Goal: Information Seeking & Learning: Learn about a topic

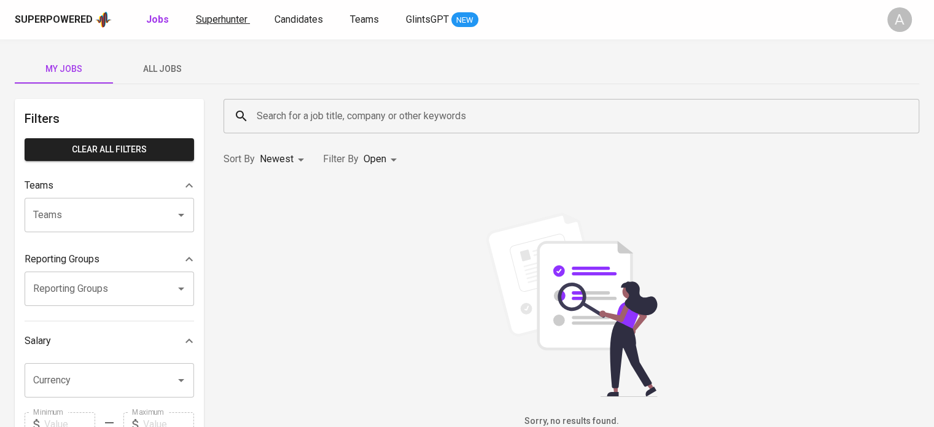
click at [231, 23] on span "Superhunter" at bounding box center [222, 20] width 52 height 12
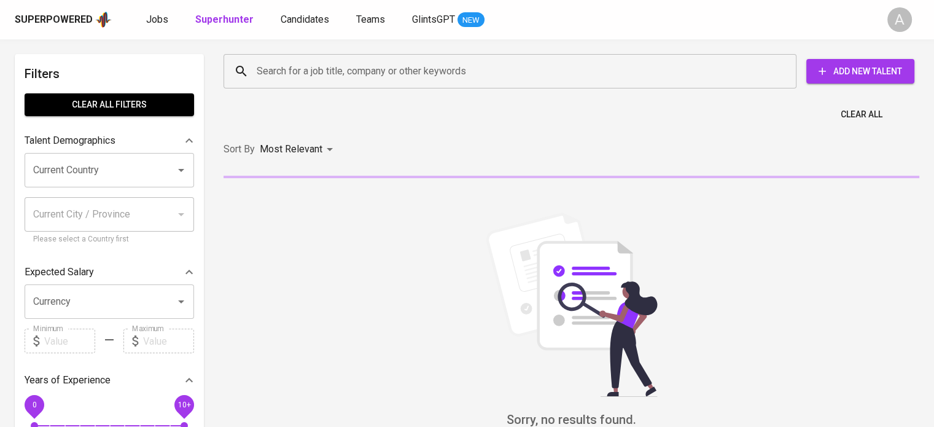
click at [336, 77] on input "Search for a job title, company or other keywords" at bounding box center [513, 71] width 519 height 23
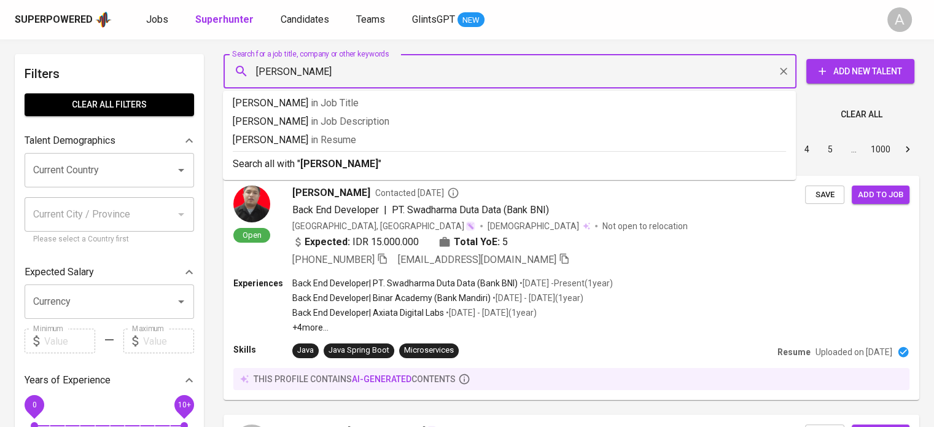
click at [255, 71] on input "[PERSON_NAME]" at bounding box center [513, 71] width 519 height 23
click at [333, 67] on input ""[PERSON_NAME]" at bounding box center [513, 71] width 519 height 23
type input ""[PERSON_NAME] shopee""
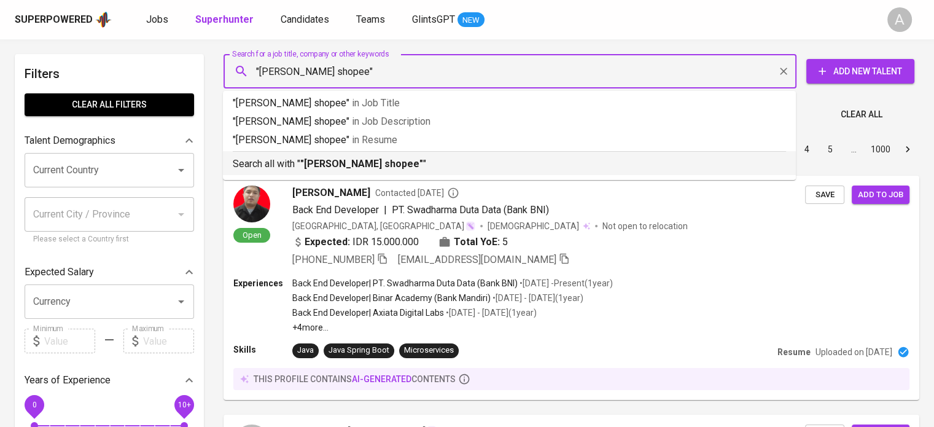
click at [333, 166] on b ""[PERSON_NAME] shopee"" at bounding box center [361, 164] width 123 height 12
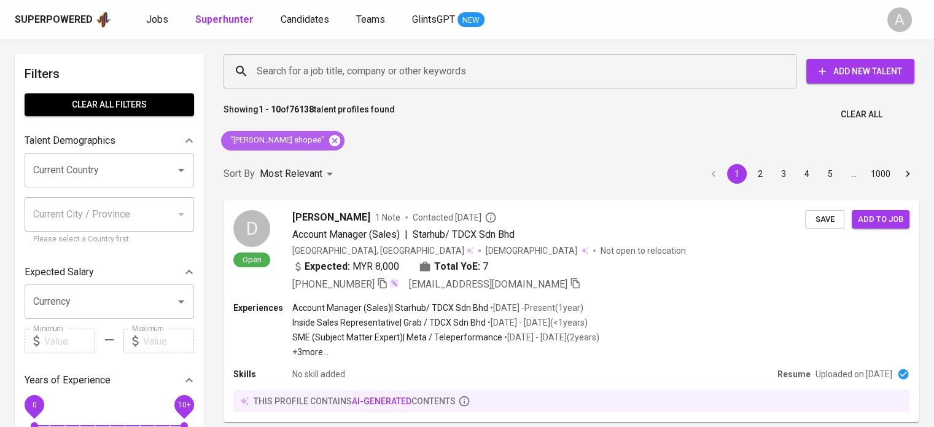
click at [328, 140] on icon at bounding box center [335, 141] width 14 height 14
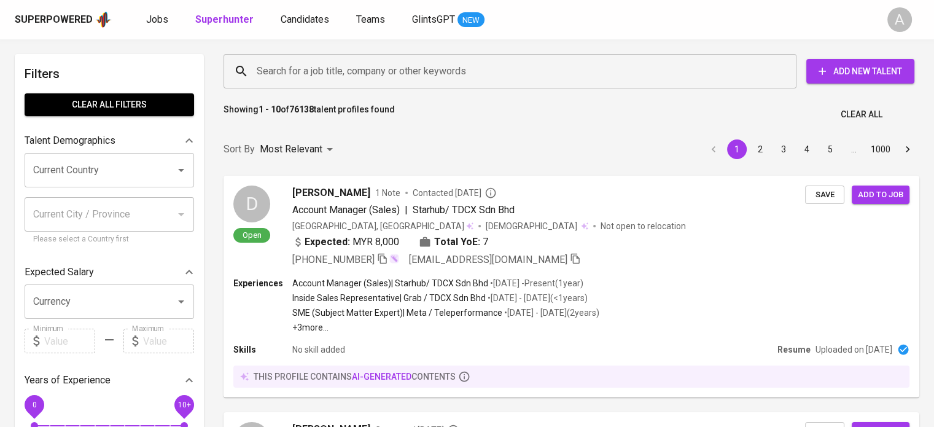
click at [321, 73] on input "Search for a job title, company or other keywords" at bounding box center [513, 71] width 519 height 23
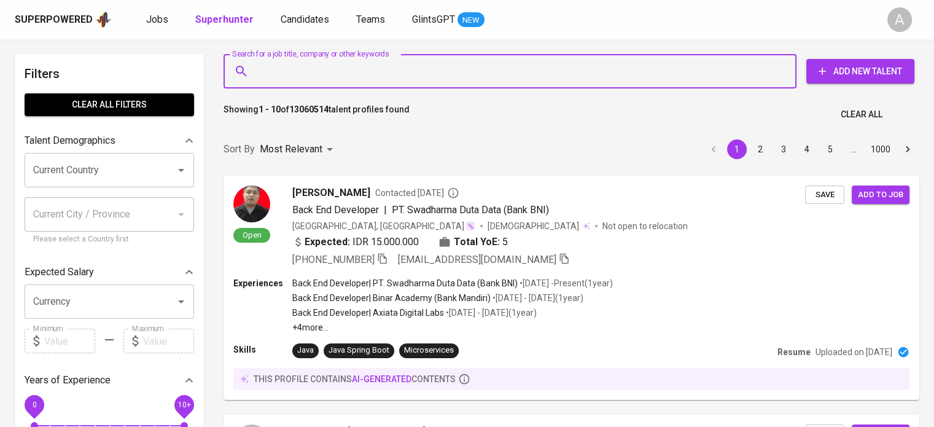
click at [321, 73] on input "Search for a job title, company or other keywords" at bounding box center [513, 71] width 519 height 23
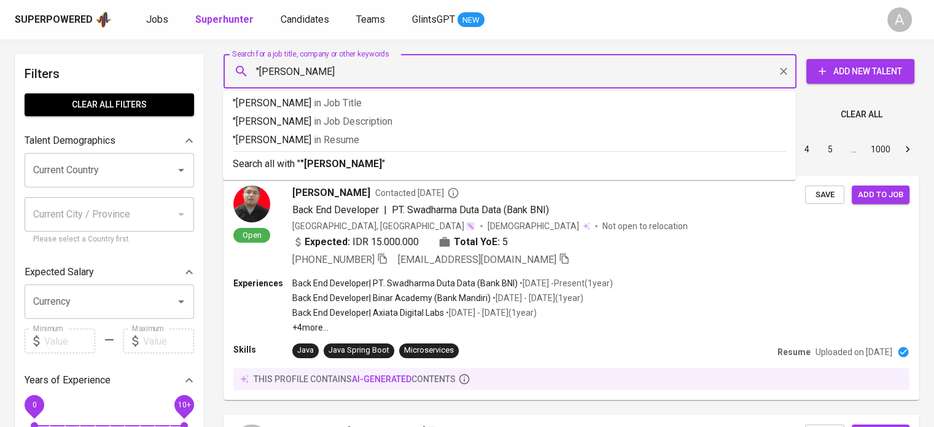
type input ""[PERSON_NAME]""
click at [324, 164] on b ""[PERSON_NAME]"" at bounding box center [342, 164] width 85 height 12
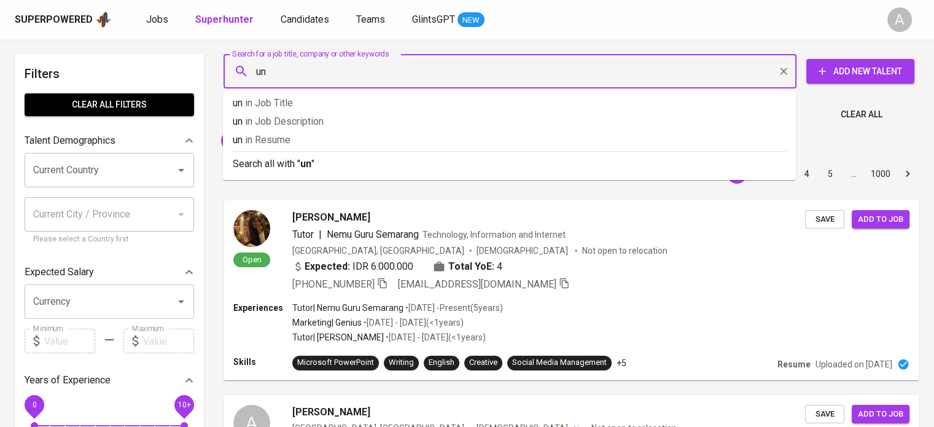
type input "u"
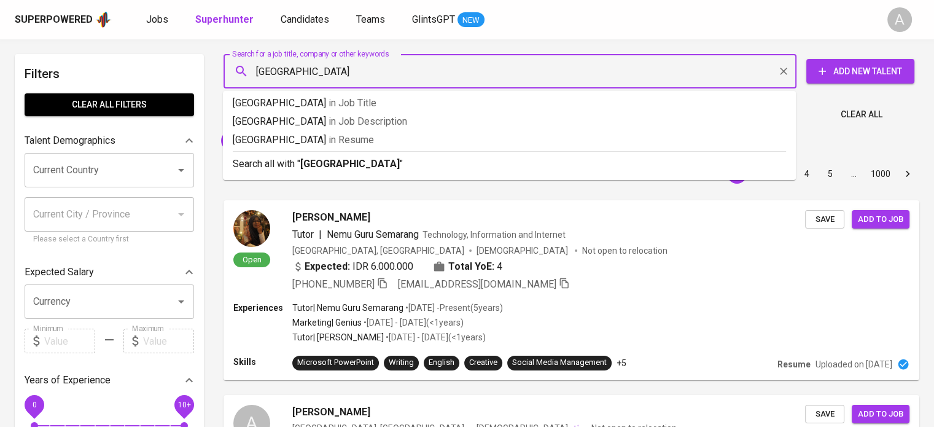
type input "[GEOGRAPHIC_DATA]"
click at [372, 165] on b "[GEOGRAPHIC_DATA]" at bounding box center [349, 164] width 99 height 12
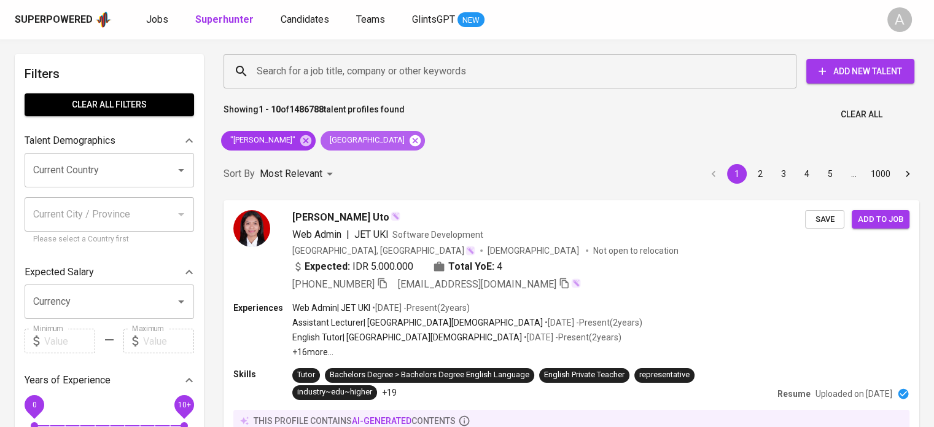
click at [421, 142] on icon at bounding box center [415, 141] width 14 height 14
click at [421, 76] on input "Search for a job title, company or other keywords" at bounding box center [513, 71] width 519 height 23
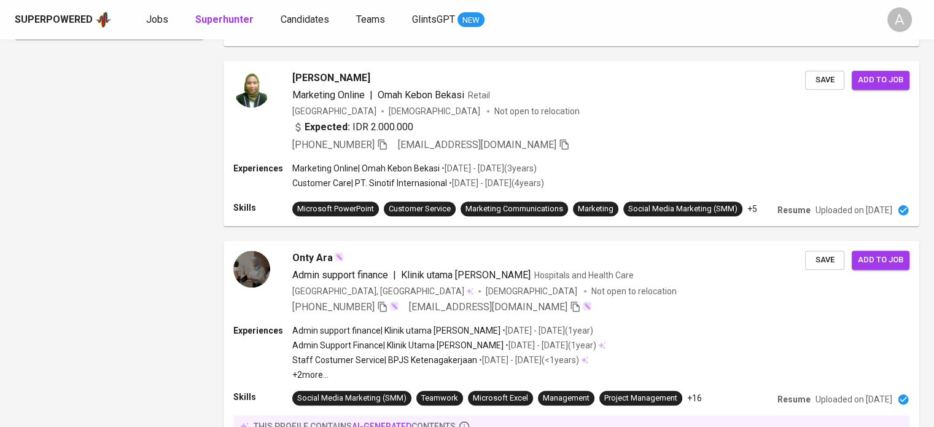
scroll to position [1421, 0]
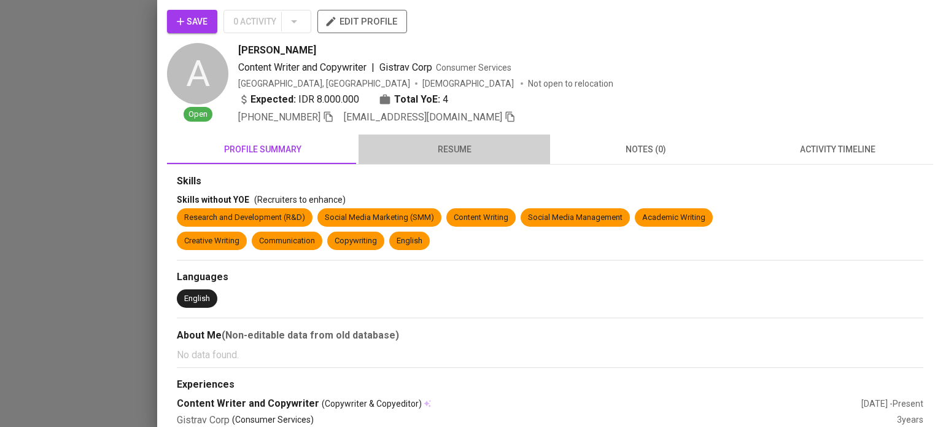
click at [457, 154] on span "resume" at bounding box center [454, 149] width 177 height 15
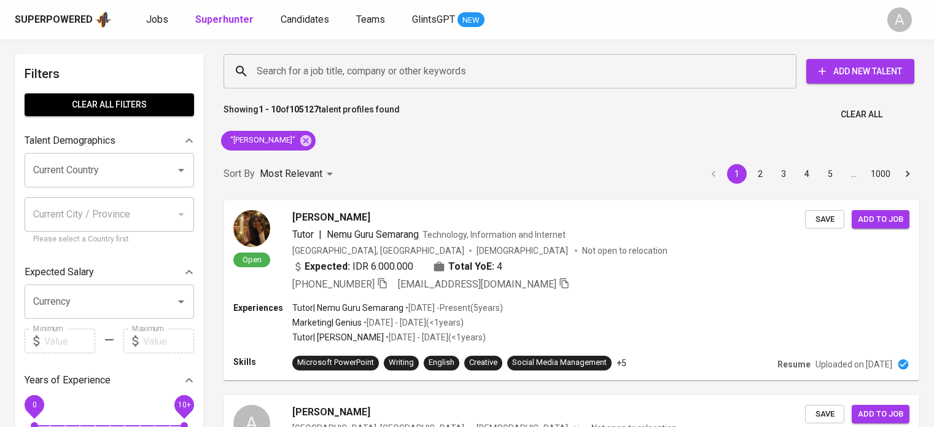
scroll to position [1421, 0]
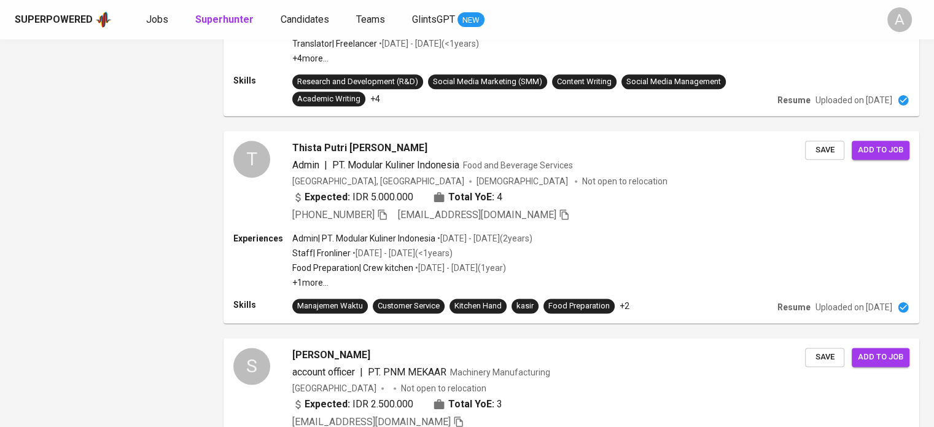
scroll to position [1735, 0]
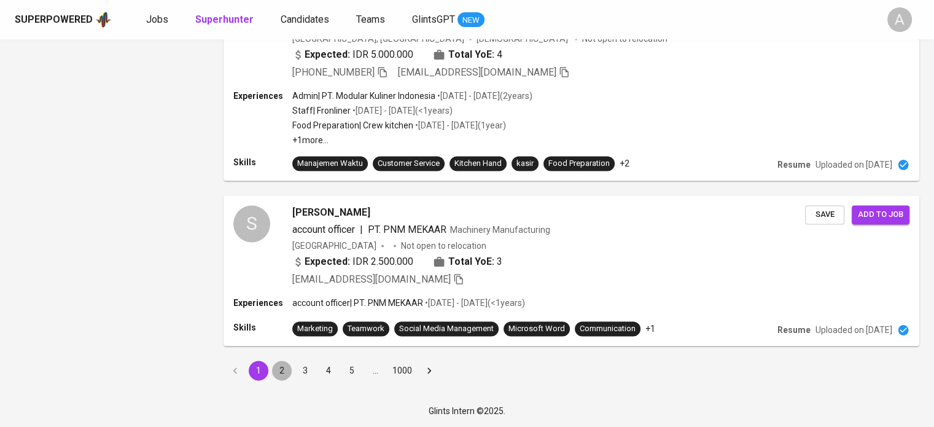
click at [280, 373] on button "2" at bounding box center [282, 370] width 20 height 20
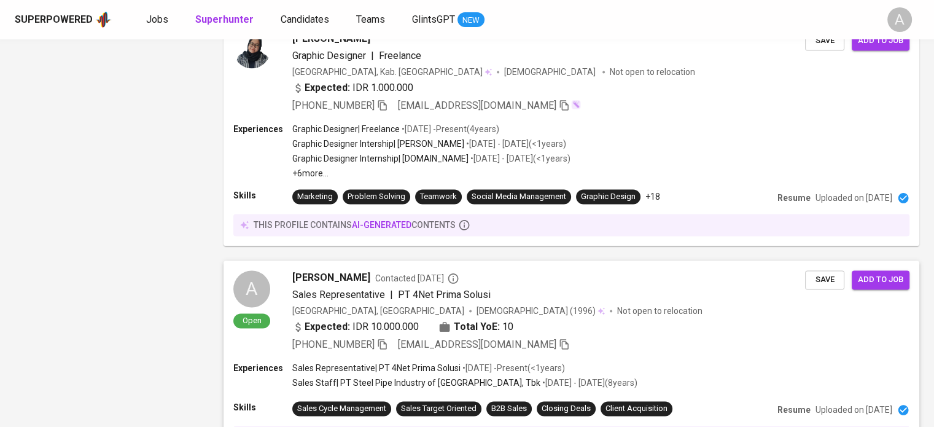
scroll to position [1939, 0]
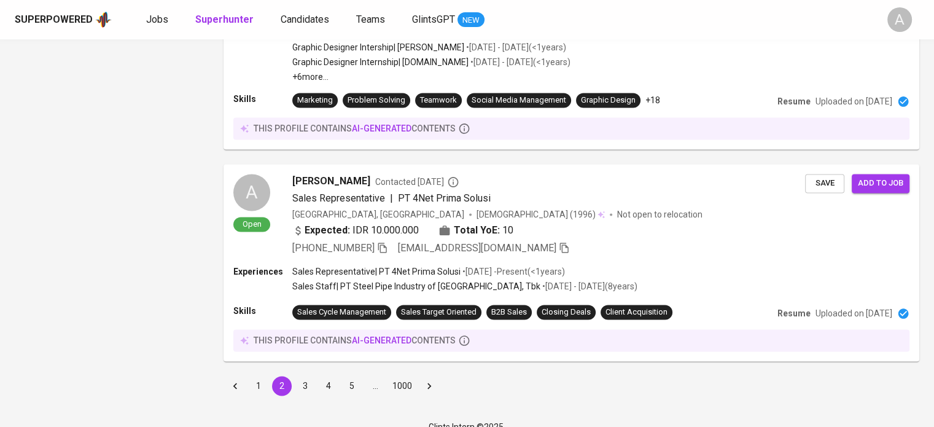
click at [306, 376] on button "3" at bounding box center [305, 386] width 20 height 20
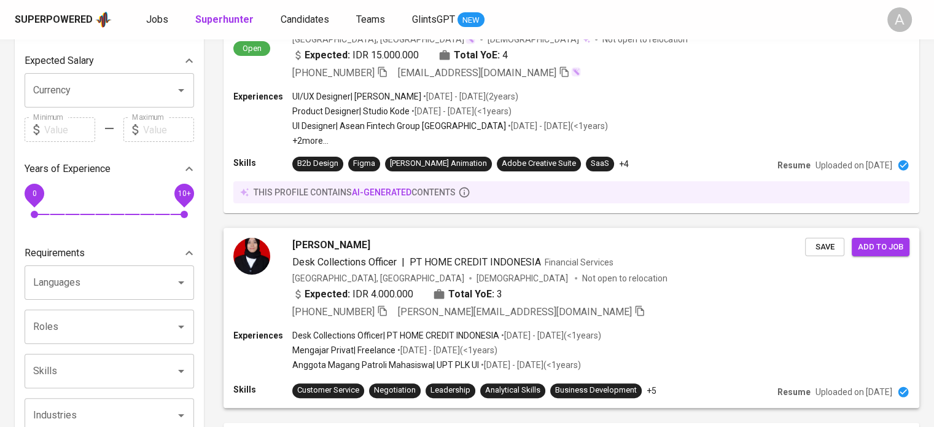
scroll to position [221, 0]
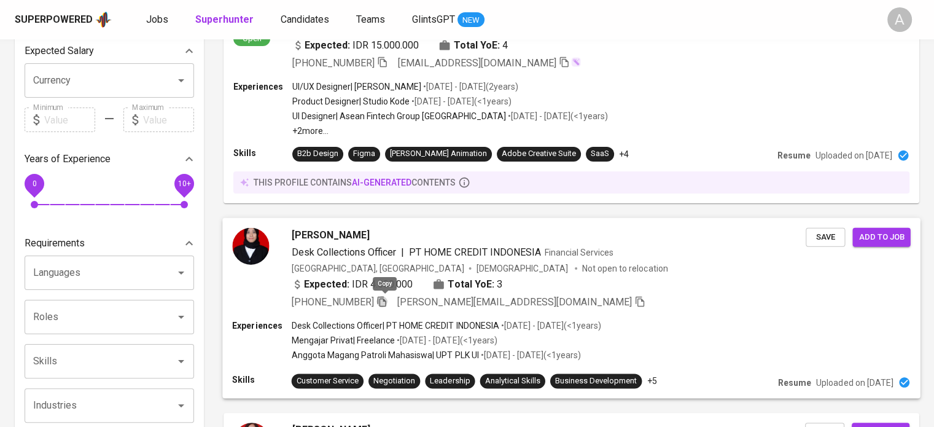
click at [383, 298] on icon "button" at bounding box center [382, 301] width 9 height 10
